Goal: Communication & Community: Answer question/provide support

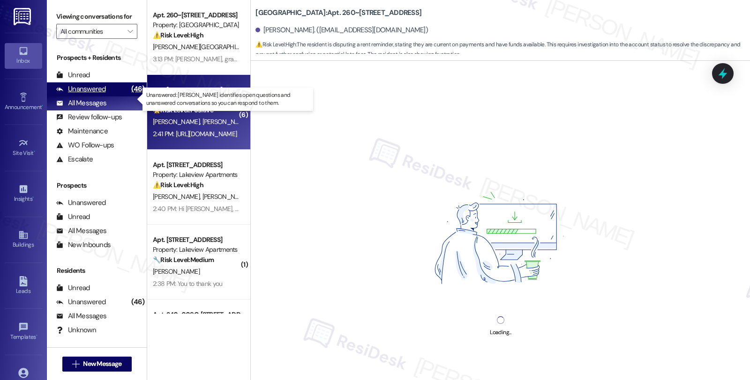
click at [95, 94] on div "Unanswered" at bounding box center [81, 89] width 50 height 10
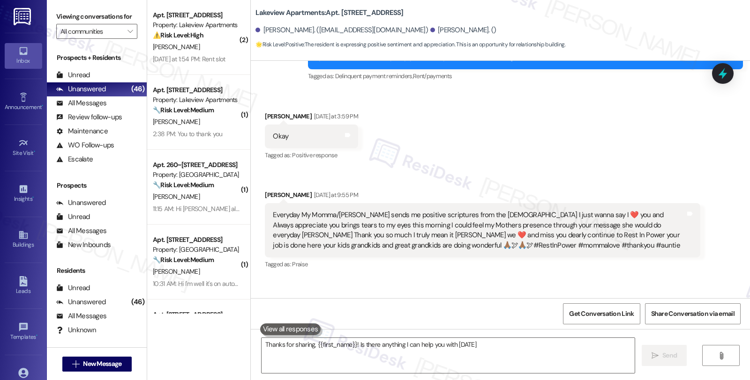
type textarea "Thanks for sharing, {{first_name}}! Is there anything I can help you with [DATE…"
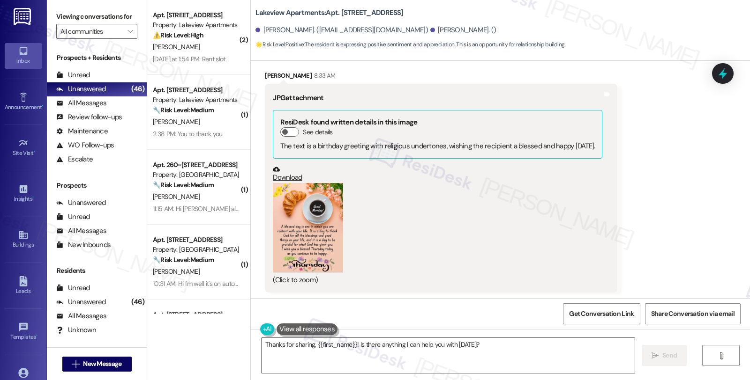
scroll to position [563, 0]
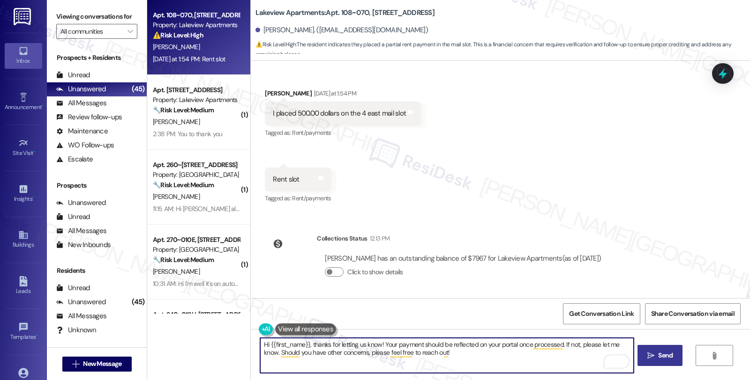
type textarea "Hi {{first_name}}, thanks for letting us know! Your payment should be reflected…"
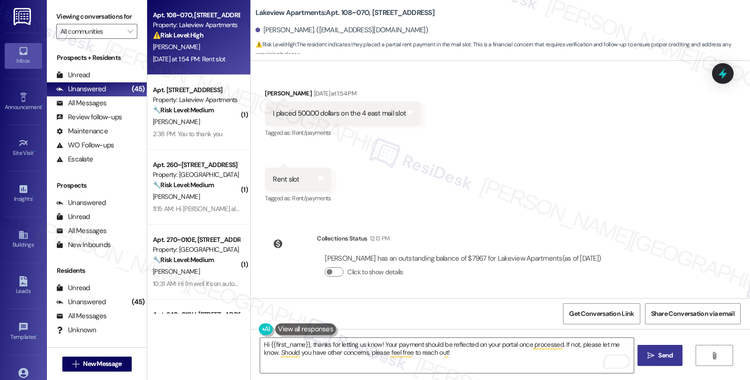
click at [653, 355] on span " Send" at bounding box center [660, 356] width 30 height 10
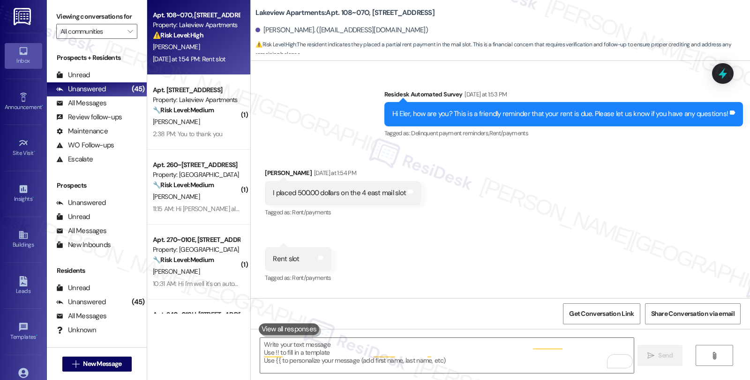
scroll to position [2288, 0]
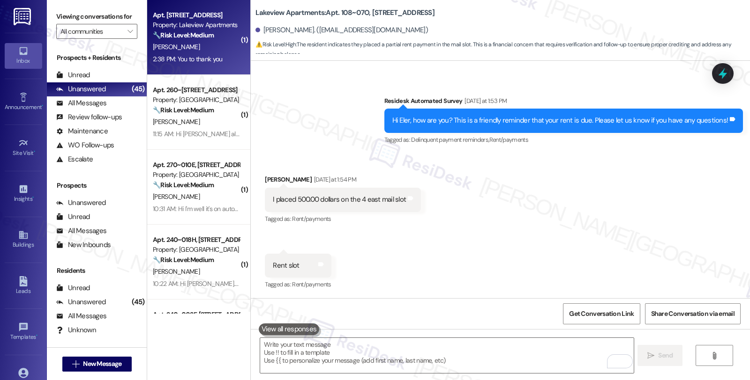
click at [211, 41] on div "[PERSON_NAME]" at bounding box center [196, 47] width 89 height 12
type textarea "Fetching suggested responses. Please feel free to read through the conversation…"
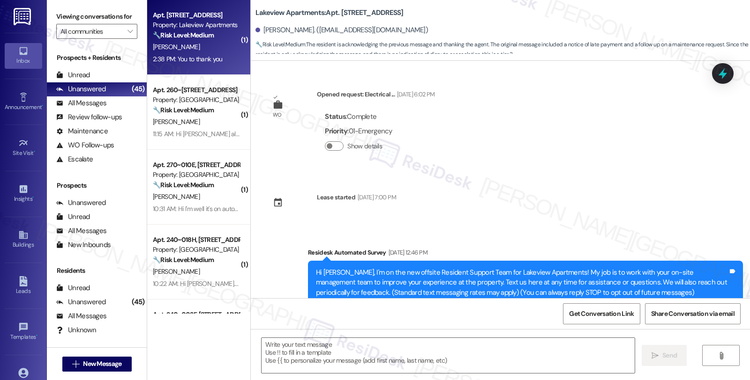
scroll to position [6689, 0]
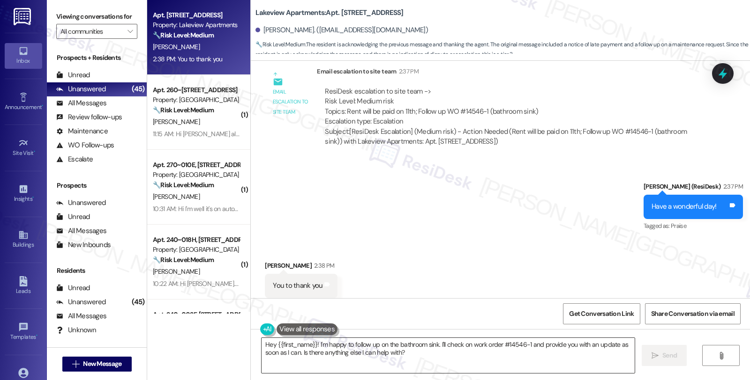
click at [360, 353] on textarea "Hey {{first_name}}! I'm happy to follow up on the bathroom sink. I'll check on …" at bounding box center [447, 355] width 373 height 35
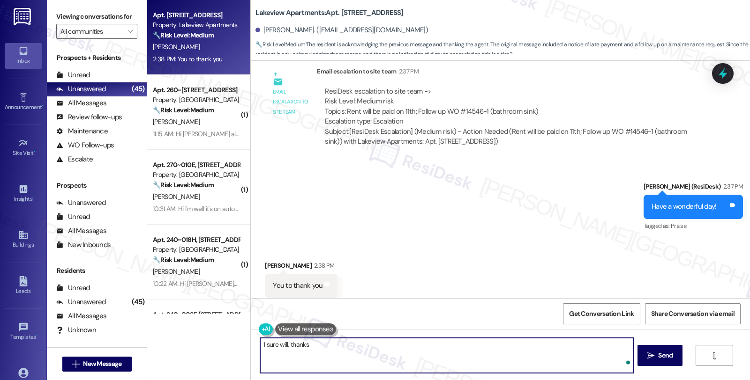
type textarea "I sure will, thanks!"
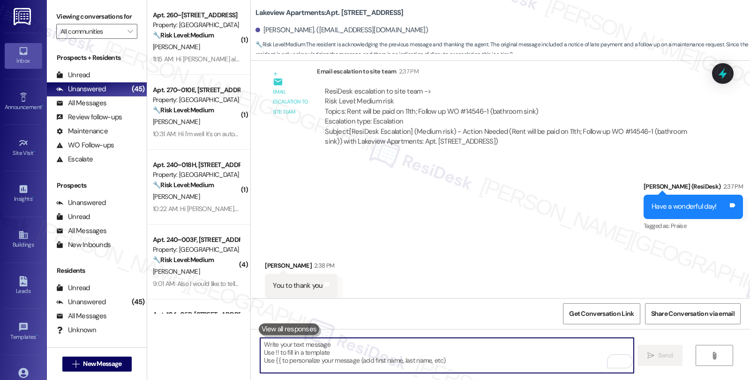
scroll to position [6755, 0]
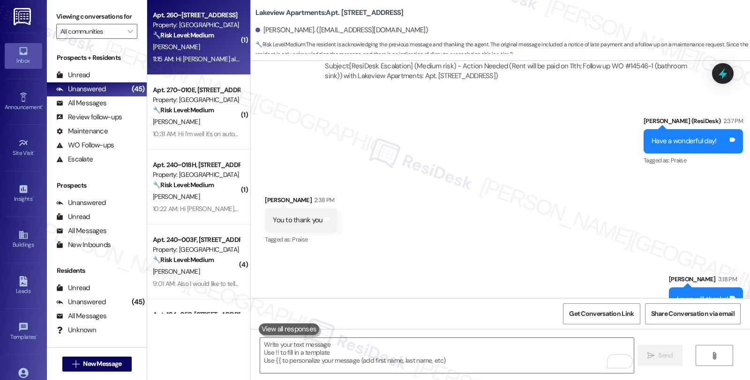
click at [202, 43] on div "[PERSON_NAME]" at bounding box center [196, 47] width 89 height 12
type textarea "Fetching suggested responses. Please feel free to read through the conversation…"
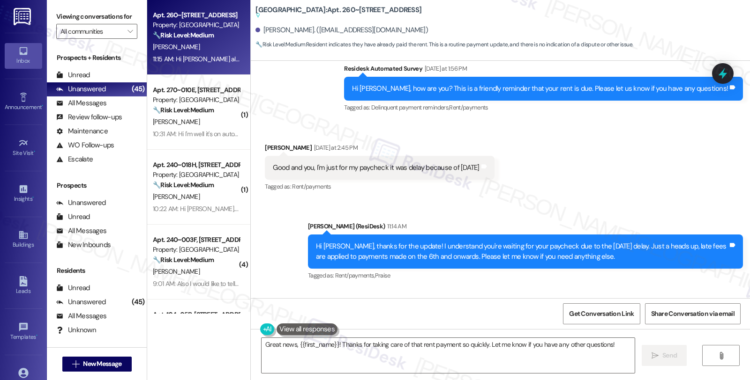
scroll to position [3489, 0]
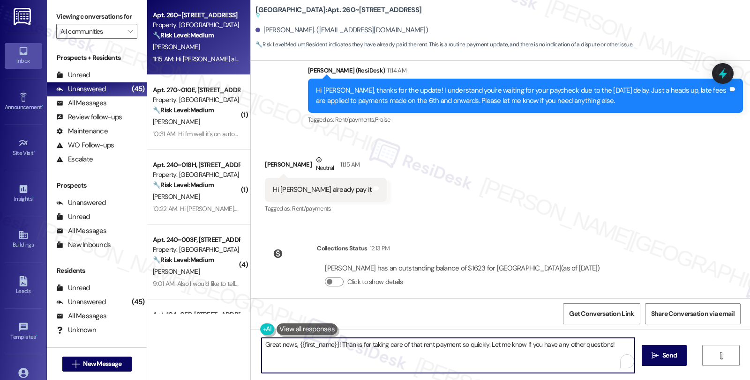
drag, startPoint x: 291, startPoint y: 344, endPoint x: 238, endPoint y: 336, distance: 54.5
click at [238, 336] on div "Apt. 260~0601, [STREET_ADDRESS] Property: [GEOGRAPHIC_DATA] 🔧 Risk Level: Mediu…" at bounding box center [448, 190] width 603 height 380
drag, startPoint x: 334, startPoint y: 343, endPoint x: 216, endPoint y: 336, distance: 117.9
click at [216, 336] on div "Apt. 260~0601, [STREET_ADDRESS] Property: [GEOGRAPHIC_DATA] 🔧 Risk Level: Mediu…" at bounding box center [448, 190] width 603 height 380
click at [402, 344] on textarea "Thanks for taking care of that rent payment so quickly. Let me know if you have…" at bounding box center [446, 355] width 373 height 35
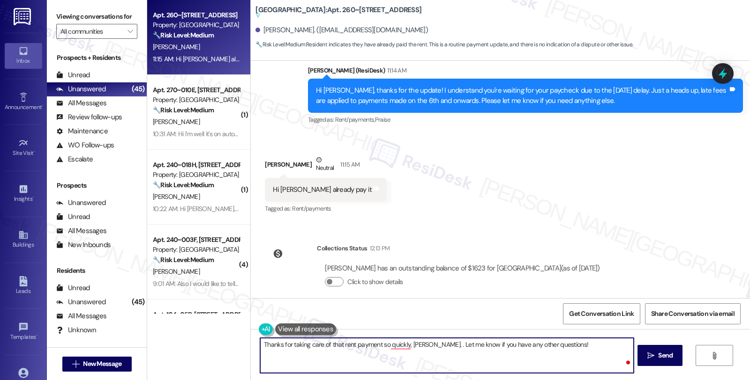
paste textarea "It should be reflected on your portal once processed. If not, please let me kno…"
click at [461, 365] on textarea "Thanks for taking care of that rent payment so quickly, [PERSON_NAME]. It shoul…" at bounding box center [446, 355] width 373 height 35
click at [460, 369] on textarea "Thanks for taking care of that rent payment so quickly, [PERSON_NAME]. It shoul…" at bounding box center [446, 355] width 373 height 35
type textarea "Thanks for taking care of that rent payment so quickly, [PERSON_NAME]. It shoul…"
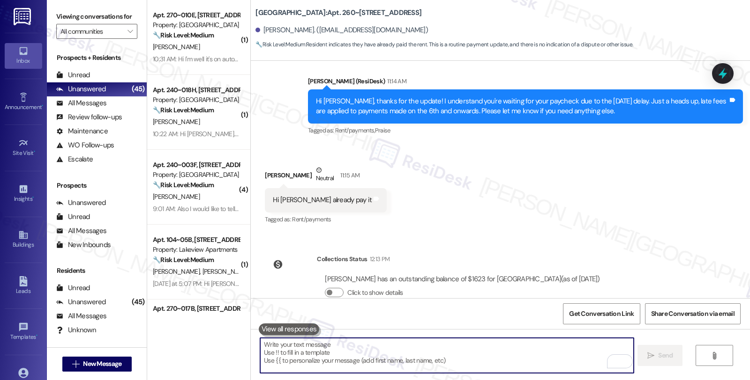
scroll to position [3540, 0]
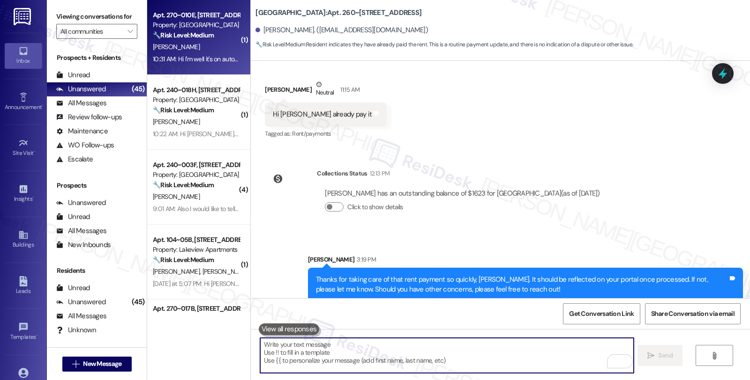
click at [205, 53] on div "10:31 AM: Hi I'm well it's on auto pay they usually take it out on the fifth or…" at bounding box center [196, 59] width 89 height 12
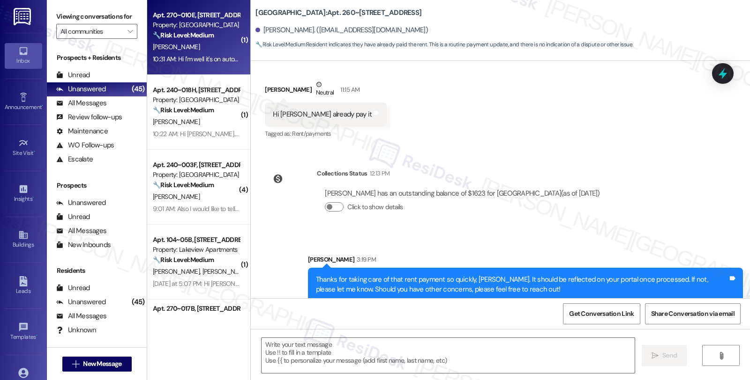
type textarea "Fetching suggested responses. Please feel free to read through the conversation…"
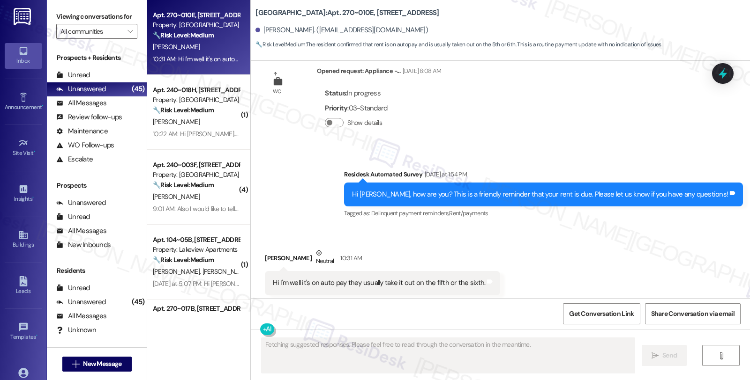
scroll to position [2463, 0]
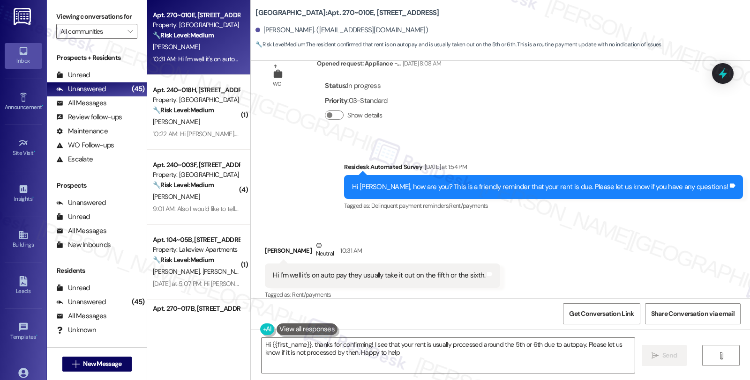
type textarea "Hi {{first_name}}, thanks for confirming! I see that your rent is usually proce…"
